Goal: Task Accomplishment & Management: Manage account settings

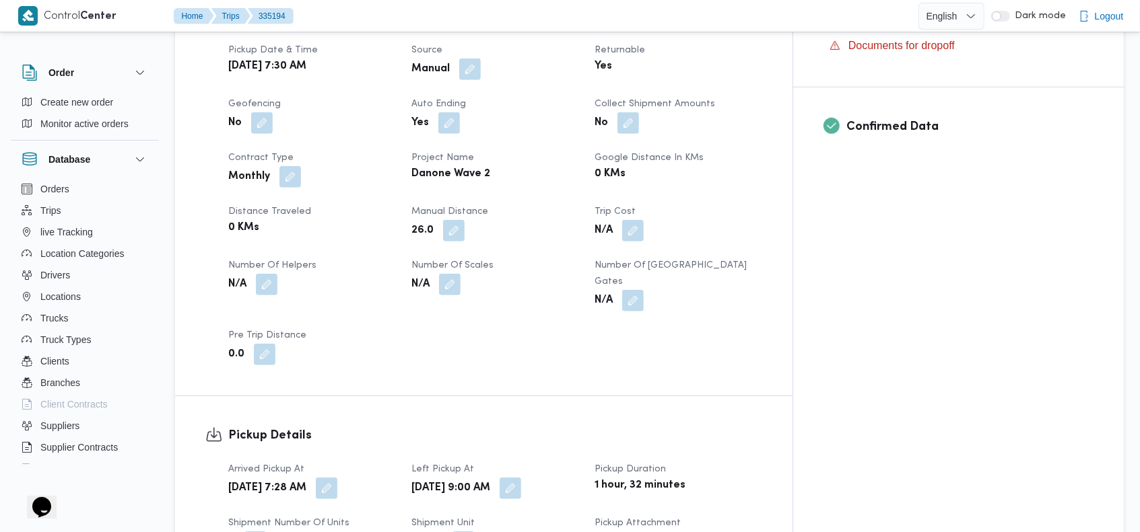
scroll to position [50, 0]
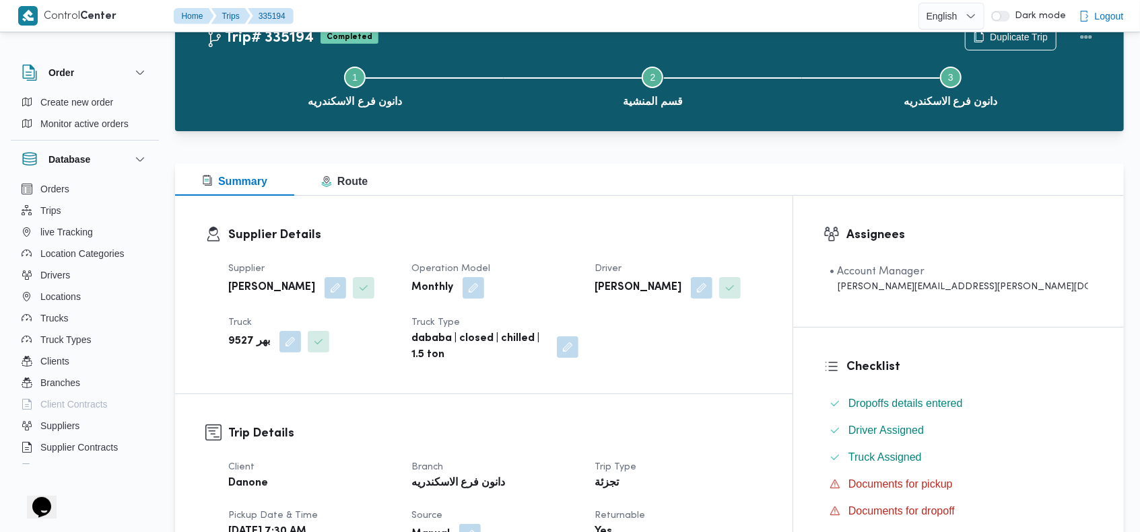
click at [456, 46] on div "Step 1 is incomplete 1 دانون فرع الاسكندريه Step 2 is incomplete 2 قسم المنشية …" at bounding box center [652, 85] width 909 height 86
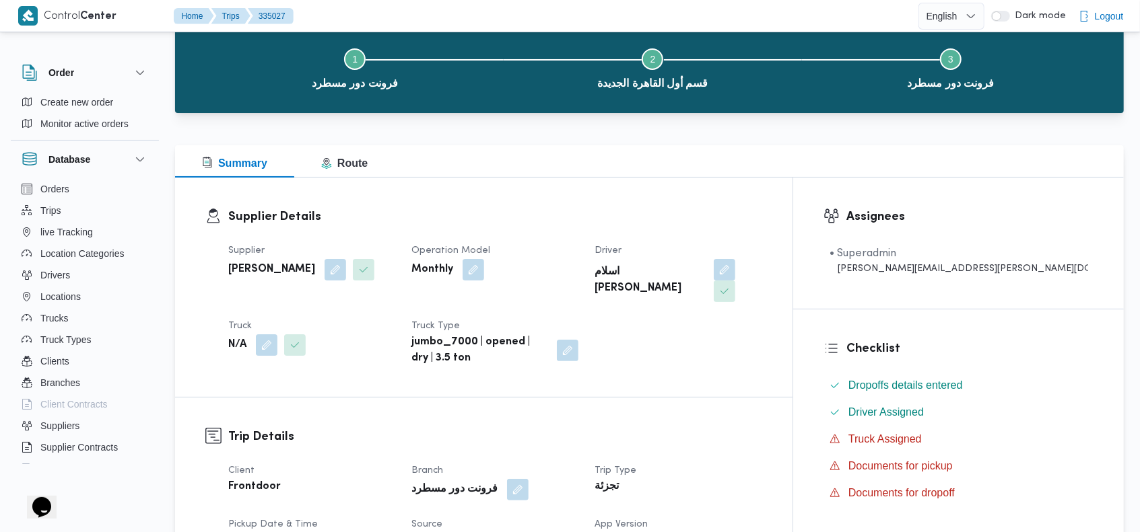
scroll to position [77, 0]
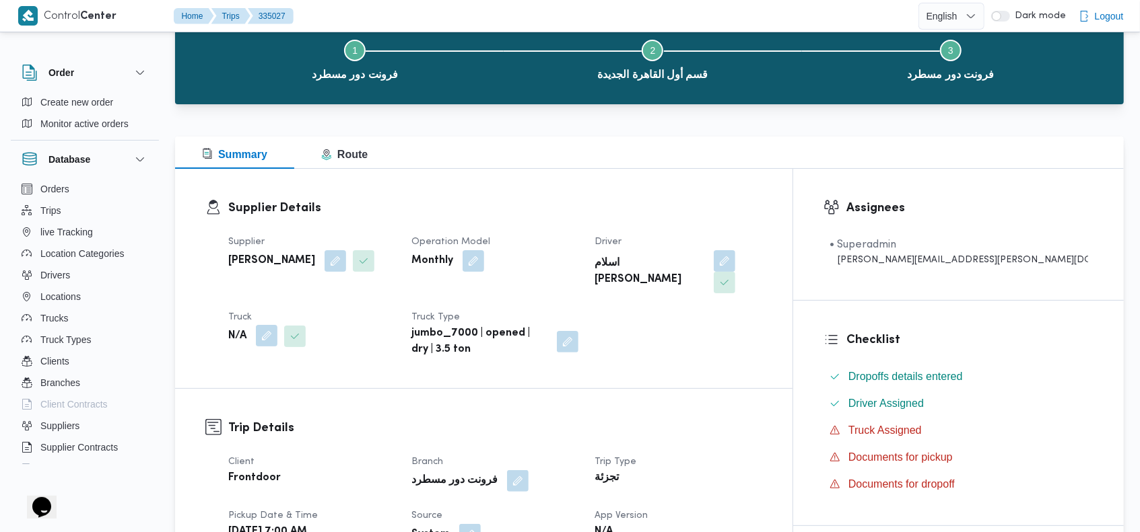
click at [264, 325] on button "button" at bounding box center [267, 336] width 22 height 22
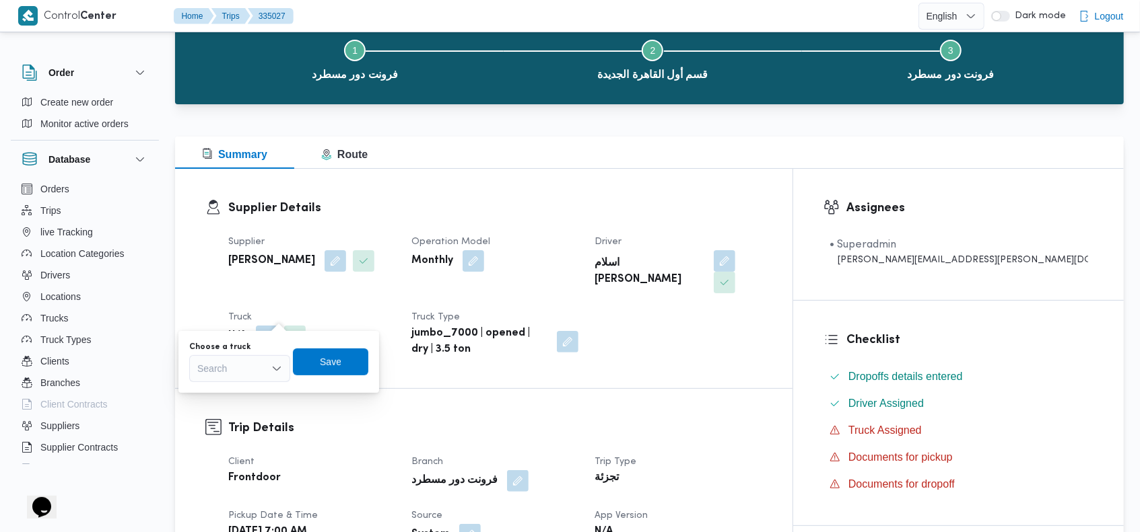
click at [242, 369] on div "Search" at bounding box center [239, 368] width 101 height 27
type input "831"
click at [244, 431] on span "ماق 831 5 | null" at bounding box center [247, 432] width 69 height 16
click at [339, 353] on span "Save" at bounding box center [339, 361] width 75 height 27
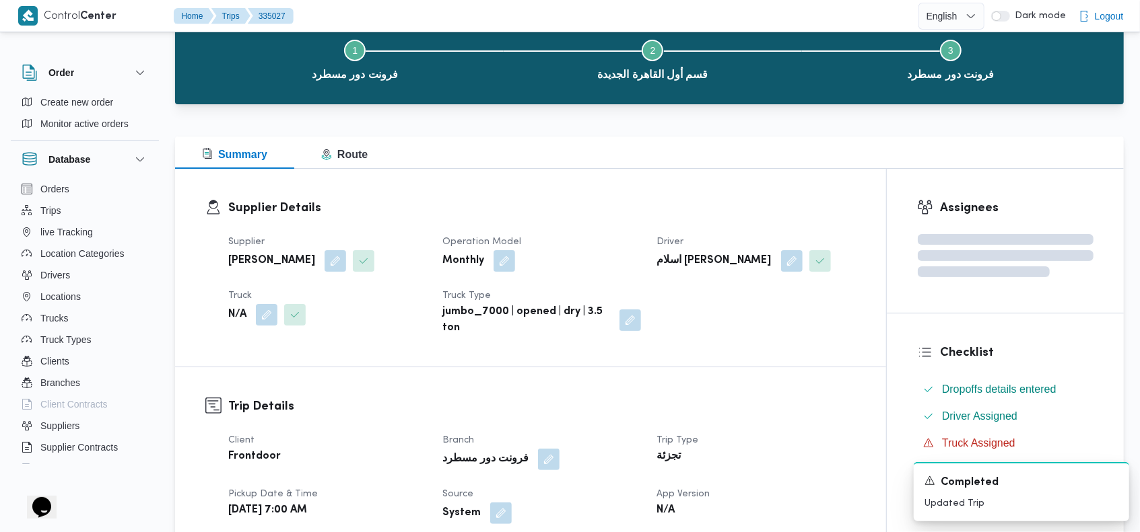
click at [592, 189] on div "Supplier Details Supplier محمد صلاح عبداللطيف الشريف Operation Model Monthly Dr…" at bounding box center [530, 268] width 711 height 198
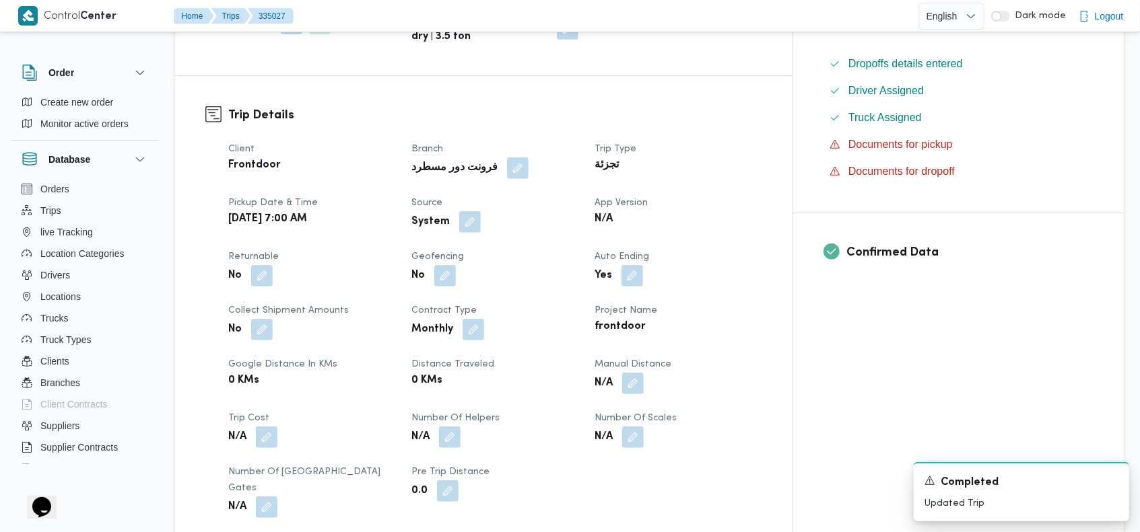
scroll to position [394, 0]
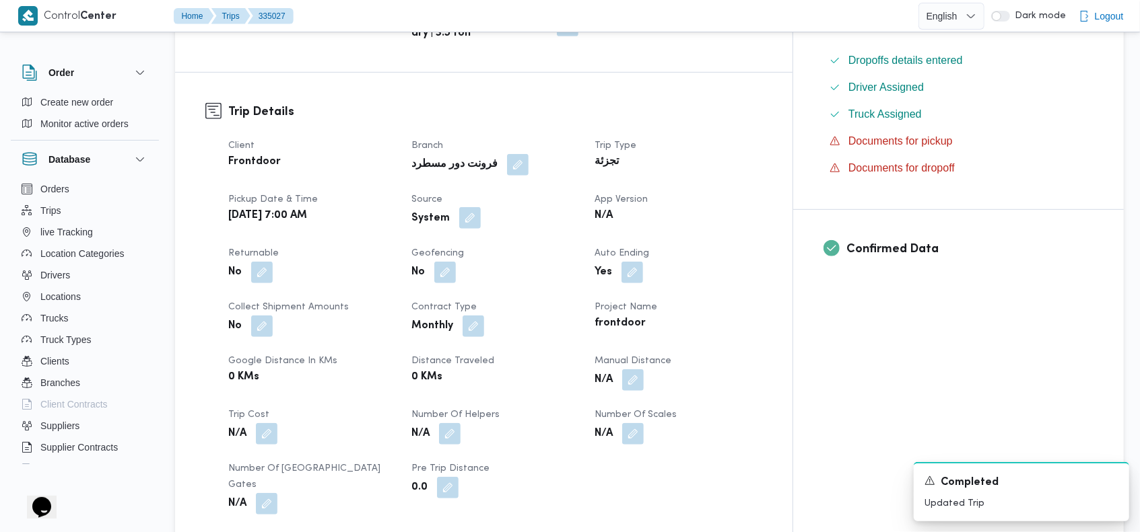
click at [481, 207] on button "button" at bounding box center [470, 218] width 22 height 22
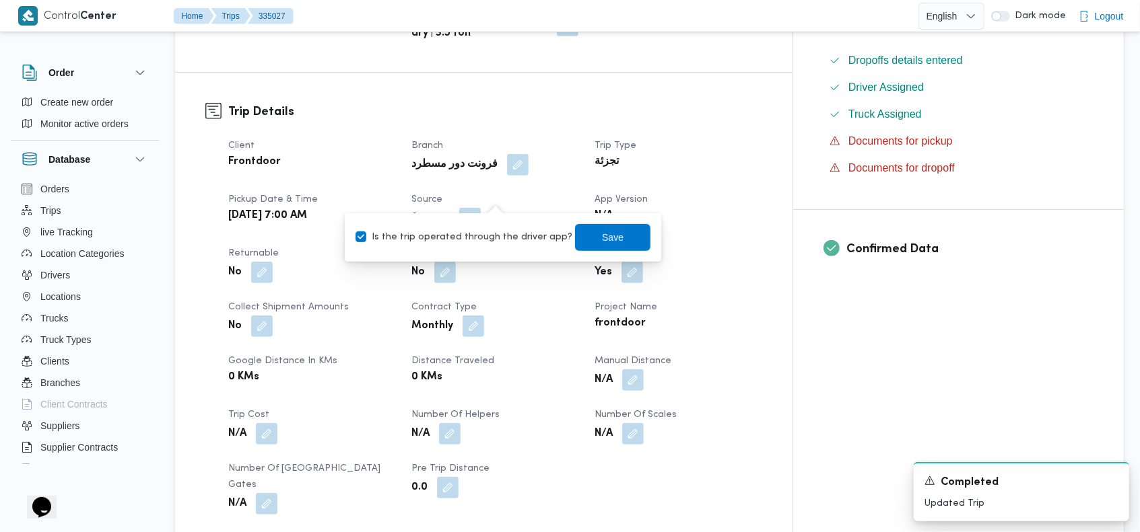
click at [474, 244] on label "Is the trip operated through the driver app?" at bounding box center [463, 238] width 217 height 16
checkbox input "false"
click at [575, 240] on span "Save" at bounding box center [612, 236] width 75 height 27
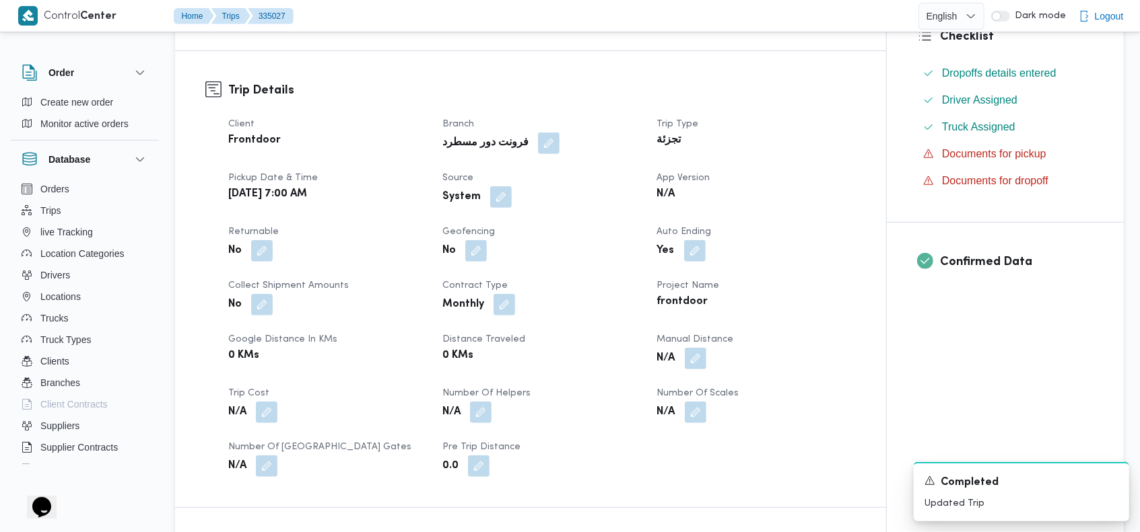
click at [602, 129] on dt "Branch" at bounding box center [541, 124] width 198 height 16
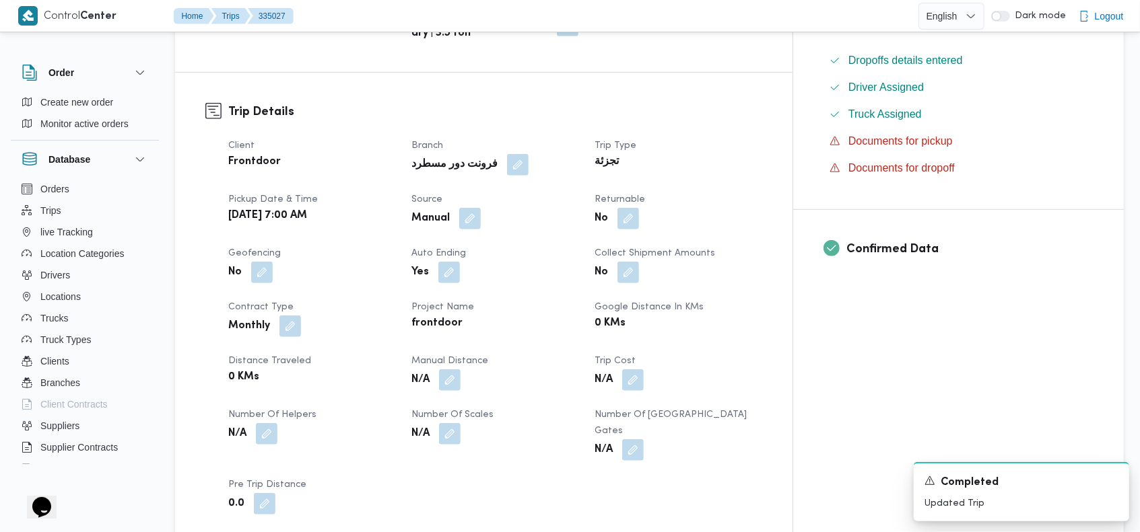
scroll to position [0, 0]
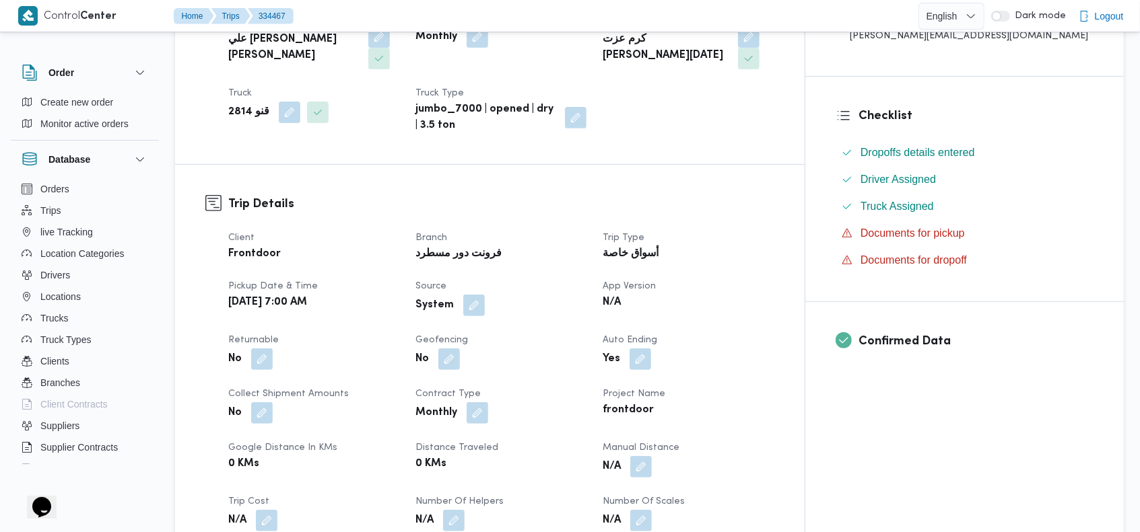
scroll to position [323, 0]
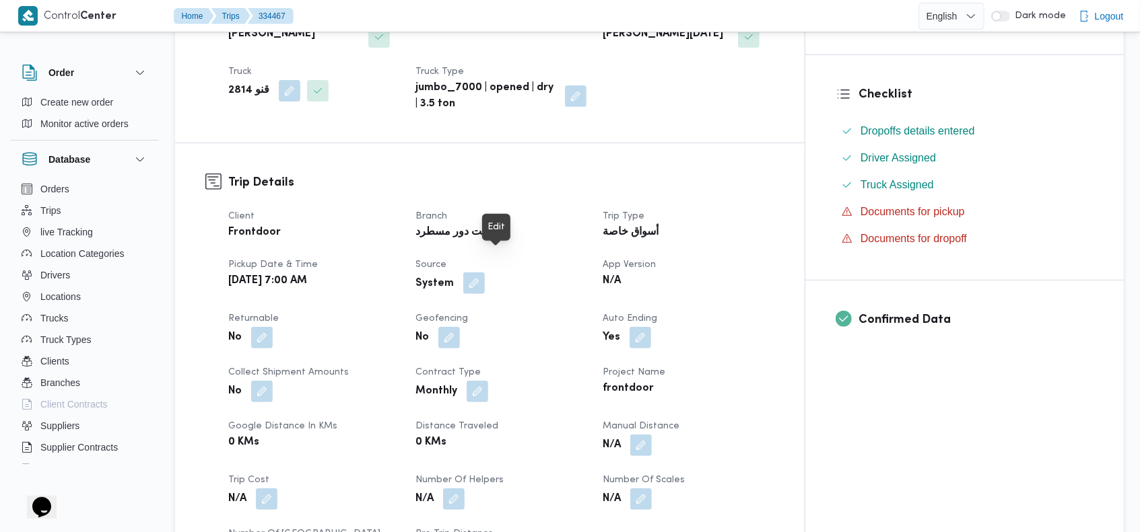
click at [485, 273] on button "button" at bounding box center [474, 284] width 22 height 22
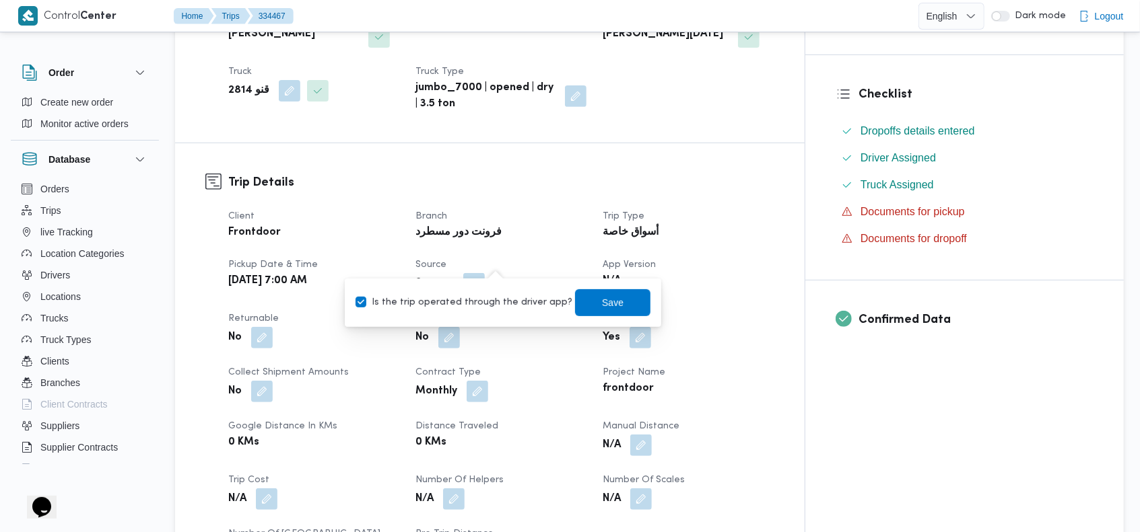
click at [474, 304] on label "Is the trip operated through the driver app?" at bounding box center [463, 303] width 217 height 16
checkbox input "false"
click at [619, 300] on span "Save" at bounding box center [612, 302] width 75 height 27
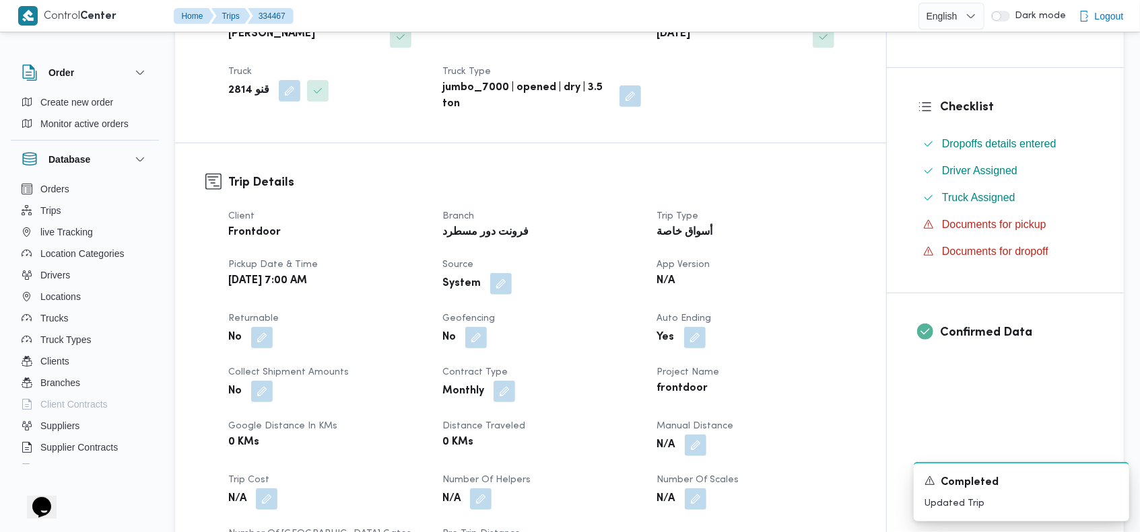
click at [744, 143] on div "Trip Details Client Frontdoor Branch فرونت دور مسطرد Trip Type أسواق خاصة Picku…" at bounding box center [530, 368] width 711 height 451
